Goal: Information Seeking & Learning: Find specific fact

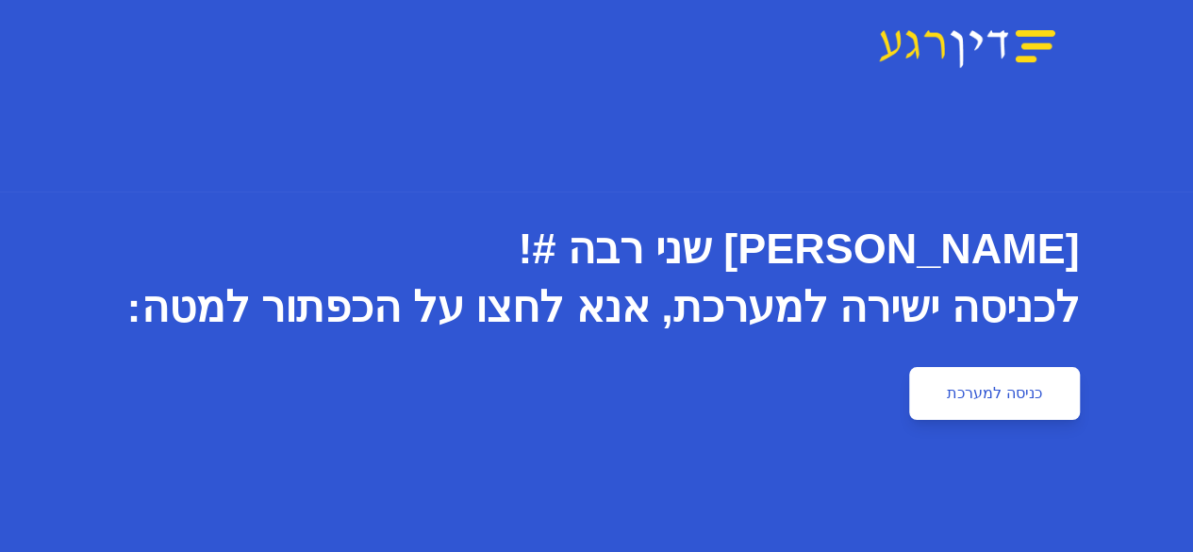
click at [1079, 378] on link "כניסה למערכת" at bounding box center [994, 393] width 170 height 53
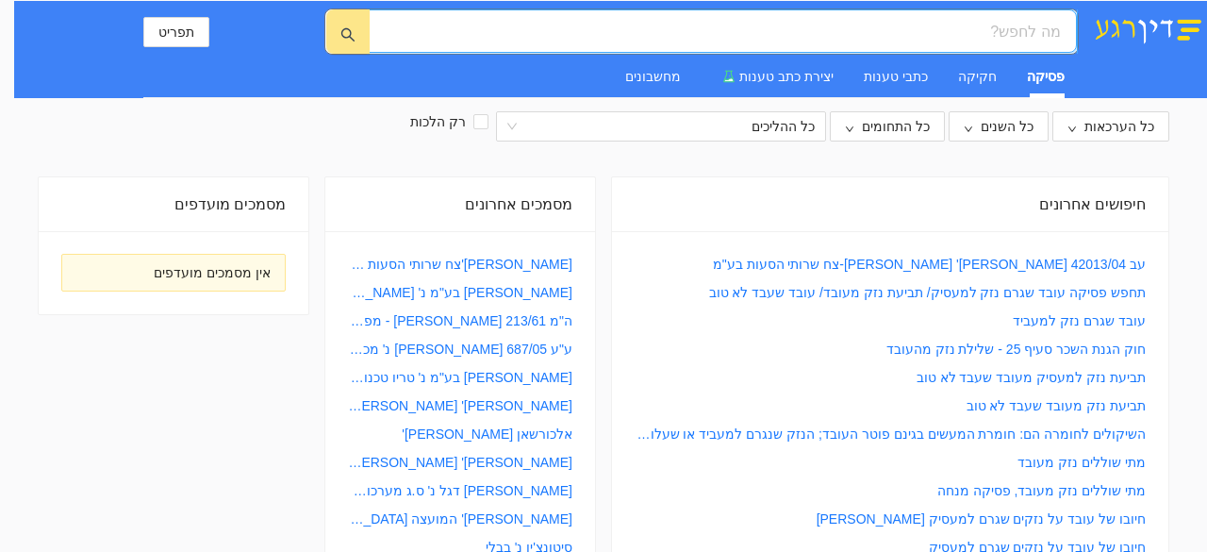
paste input "אלא שבנסיבות העניין שבפנינו"
type input "אלא שבנסיבות העניין שבפנינו"
drag, startPoint x: 831, startPoint y: 31, endPoint x: 1111, endPoint y: 36, distance: 280.2
click at [1111, 36] on div "אלא שבנסיבות העניין שבפנינו אלא שבנסיבות העניין שבפנינו תפריט פסיקה חקיקה כתבי …" at bounding box center [610, 49] width 1193 height 97
paste input "35403-12-11"
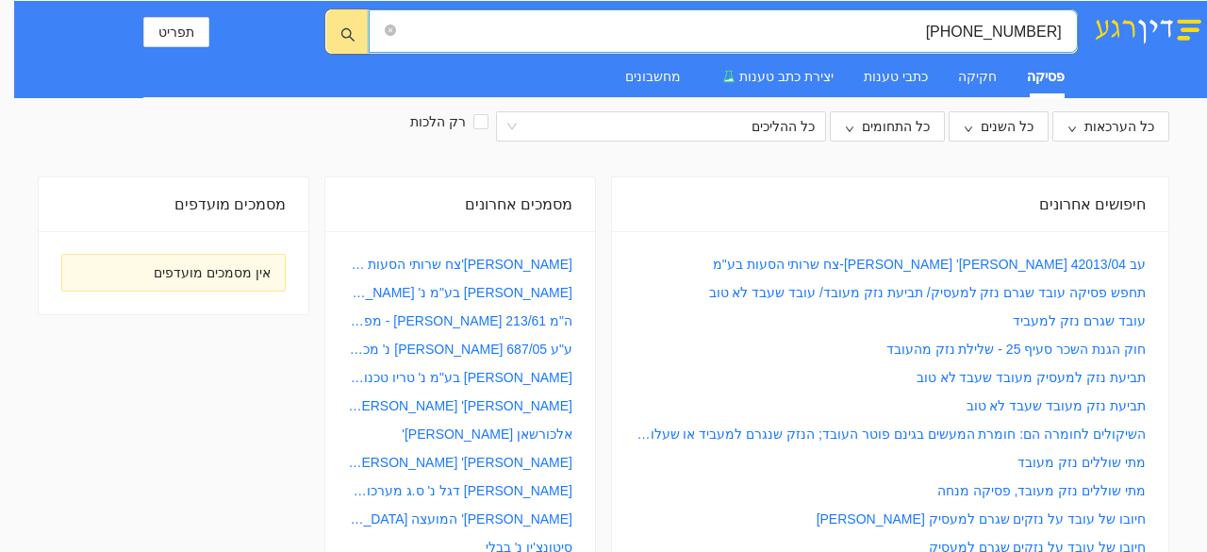
type input "35403-12-11"
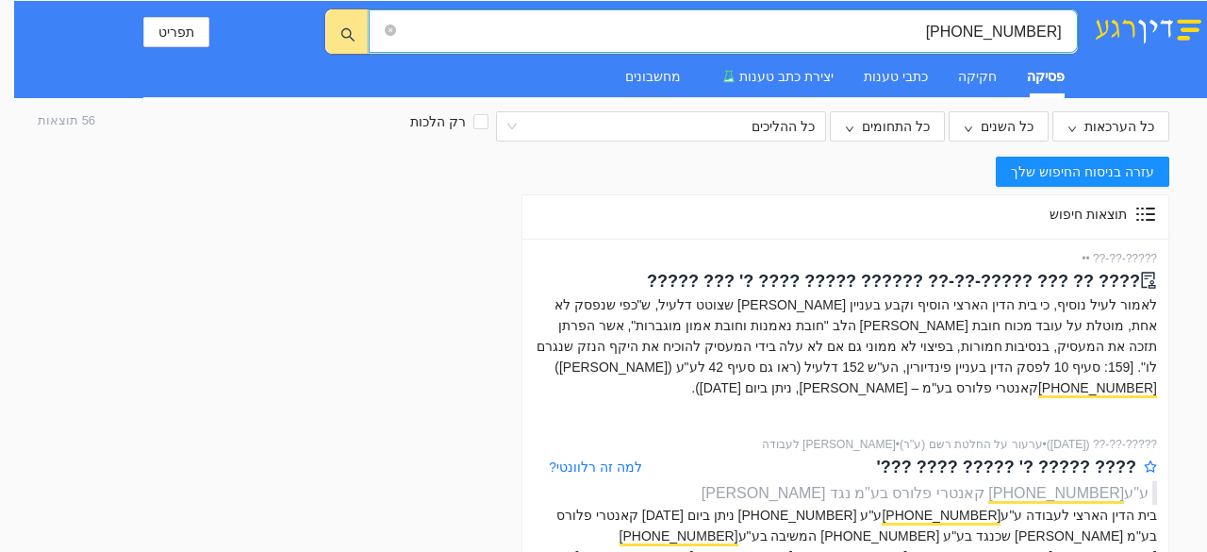
drag, startPoint x: 923, startPoint y: 25, endPoint x: 1111, endPoint y: 37, distance: 188.1
click at [1111, 37] on div "35403-12-11 35403-12-11 תפריט פסיקה חקיקה כתבי טענות יצירת כתב טענות מחשבונים" at bounding box center [610, 49] width 1193 height 97
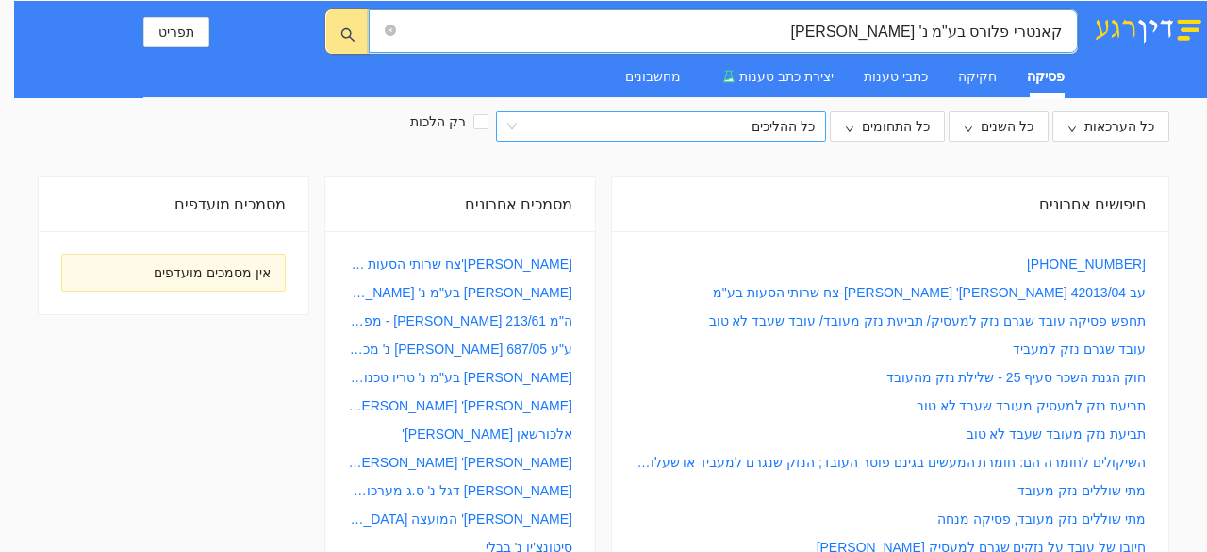
type input "קאנטרי פלורס בע"מ נ' נחמני"
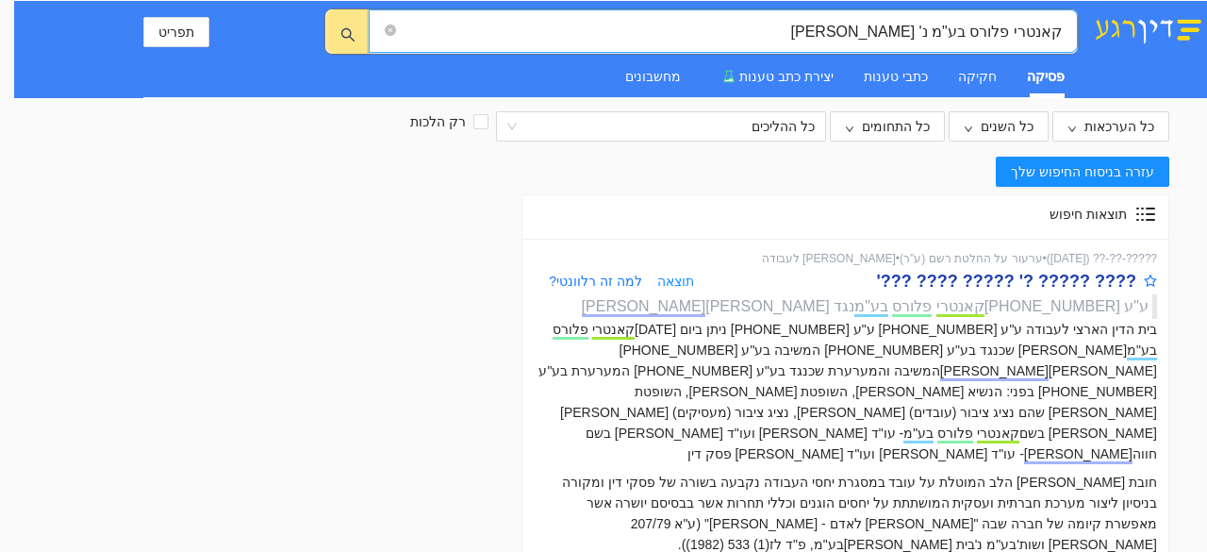
click at [961, 278] on div "???? ????? ?' ????? ???? ???'" at bounding box center [1006, 281] width 259 height 26
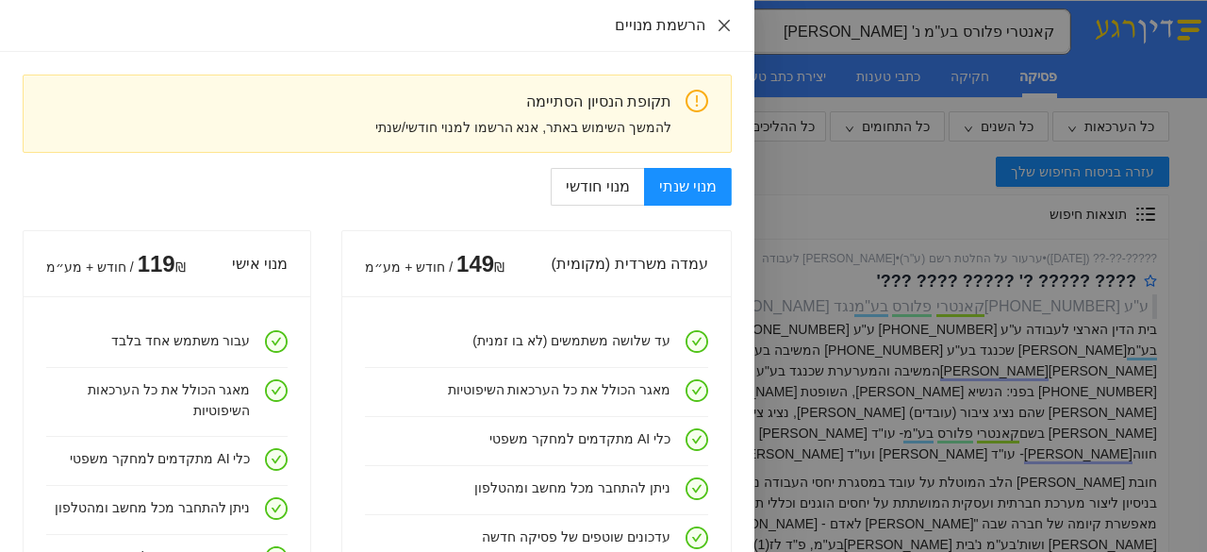
click at [728, 27] on icon "close" at bounding box center [724, 25] width 15 height 15
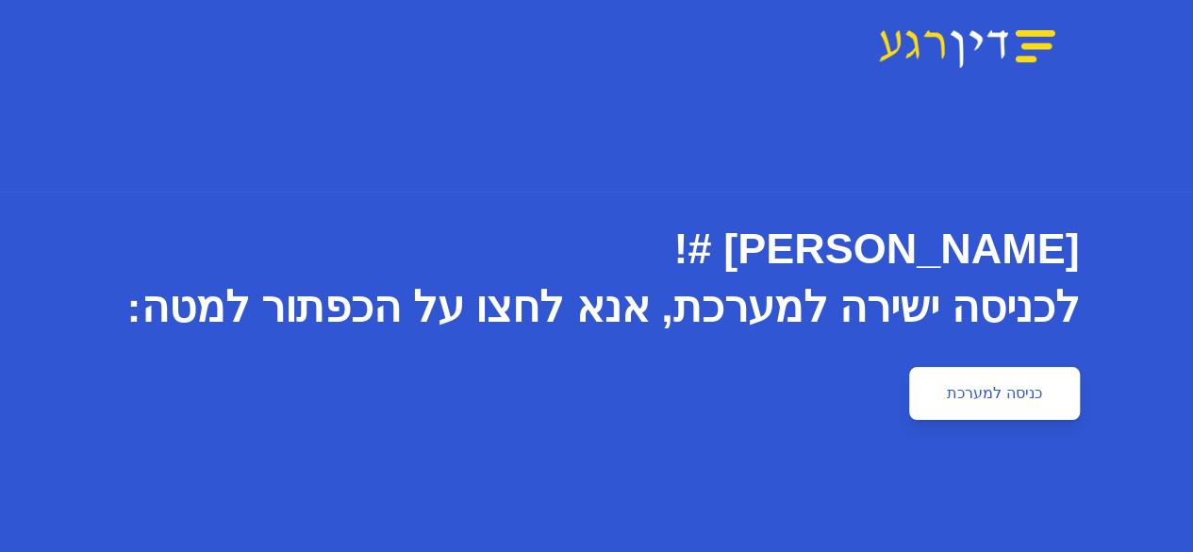
click at [1079, 399] on link "כניסה למערכת" at bounding box center [994, 393] width 170 height 53
